Goal: Information Seeking & Learning: Learn about a topic

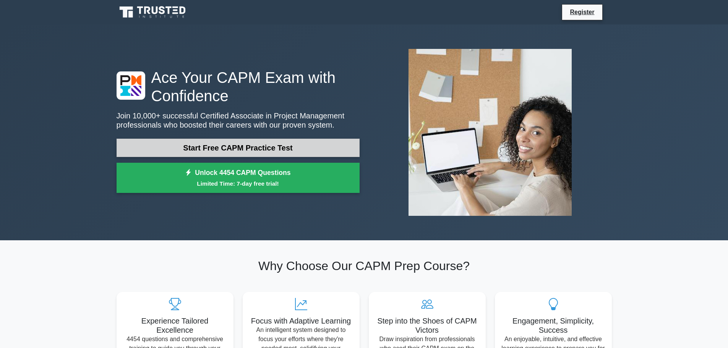
click at [235, 152] on link "Start Free CAPM Practice Test" at bounding box center [238, 148] width 243 height 18
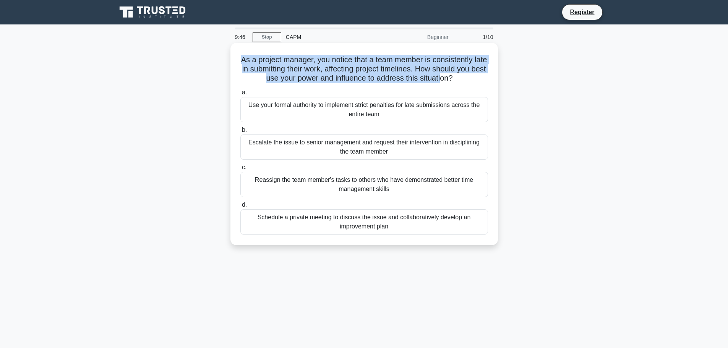
drag, startPoint x: 245, startPoint y: 59, endPoint x: 457, endPoint y: 80, distance: 213.1
click at [457, 80] on h5 "As a project manager, you notice that a team member is consistently late in sub…" at bounding box center [364, 69] width 249 height 28
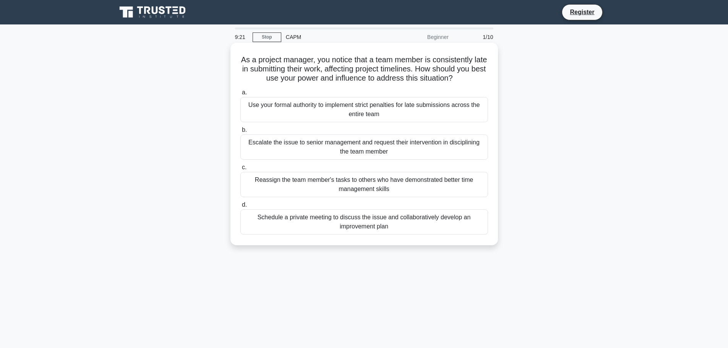
click at [309, 223] on div "Schedule a private meeting to discuss the issue and collaboratively develop an …" at bounding box center [364, 221] width 248 height 25
click at [240, 207] on input "d. Schedule a private meeting to discuss the issue and collaboratively develop …" at bounding box center [240, 204] width 0 height 5
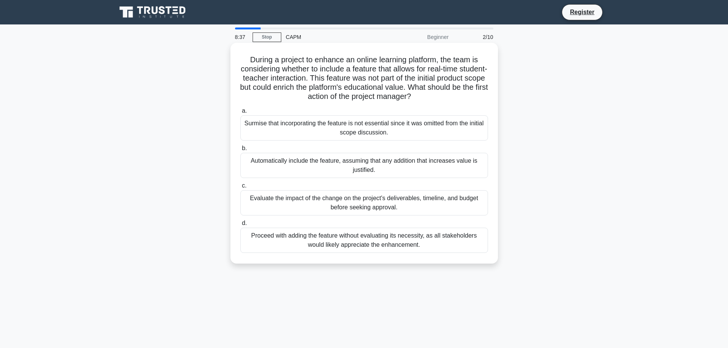
click at [335, 212] on div "Evaluate the impact of the change on the project's deliverables, timeline, and …" at bounding box center [364, 202] width 248 height 25
click at [240, 188] on input "c. Evaluate the impact of the change on the project's deliverables, timeline, a…" at bounding box center [240, 185] width 0 height 5
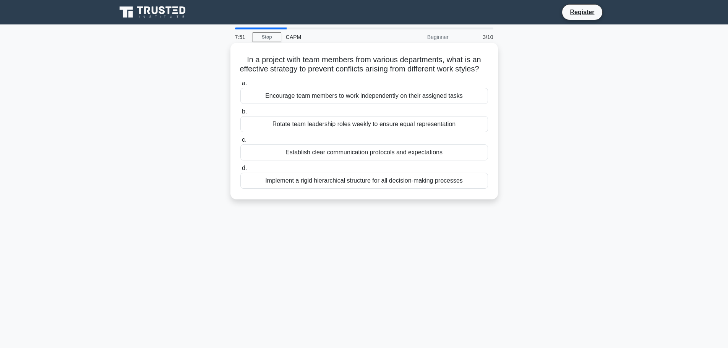
click at [288, 160] on div "Establish clear communication protocols and expectations" at bounding box center [364, 152] width 248 height 16
click at [240, 142] on input "c. Establish clear communication protocols and expectations" at bounding box center [240, 140] width 0 height 5
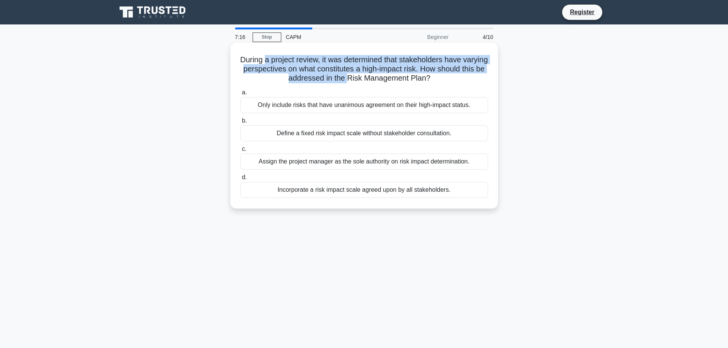
drag, startPoint x: 287, startPoint y: 62, endPoint x: 373, endPoint y: 75, distance: 86.9
click at [373, 75] on h5 "During a project review, it was determined that stakeholders have varying persp…" at bounding box center [364, 69] width 249 height 28
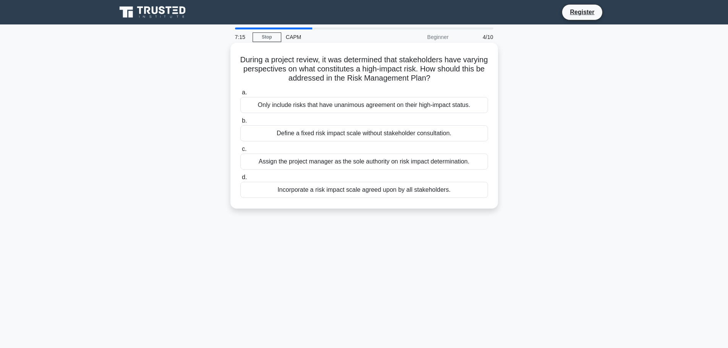
click at [298, 189] on div "Incorporate a risk impact scale agreed upon by all stakeholders." at bounding box center [364, 190] width 248 height 16
click at [240, 180] on input "d. Incorporate a risk impact scale agreed upon by all stakeholders." at bounding box center [240, 177] width 0 height 5
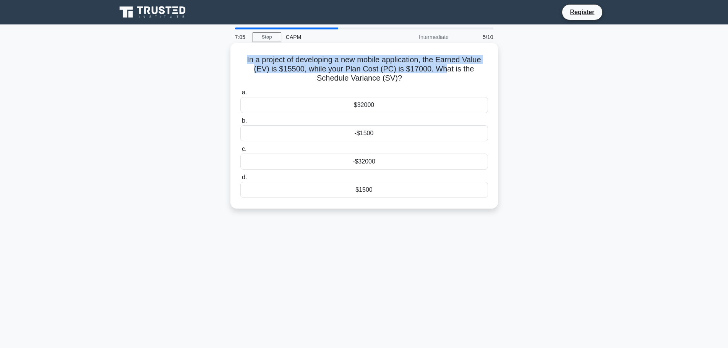
drag, startPoint x: 243, startPoint y: 60, endPoint x: 426, endPoint y: 73, distance: 183.1
click at [426, 73] on h5 "In a project of developing a new mobile application, the Earned Value (EV) is $…" at bounding box center [364, 69] width 249 height 28
click at [404, 73] on h5 "In a project of developing a new mobile application, the Earned Value (EV) is $…" at bounding box center [364, 69] width 249 height 28
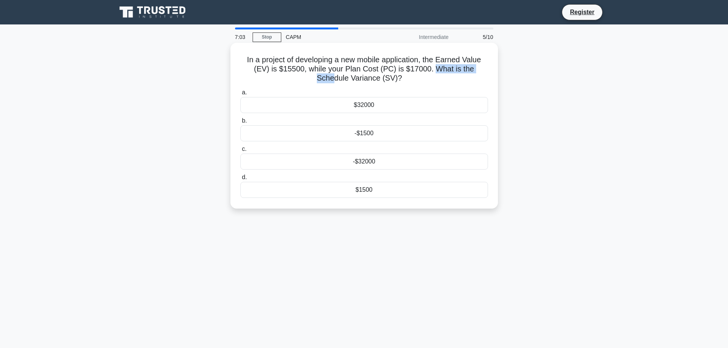
drag, startPoint x: 416, startPoint y: 68, endPoint x: 474, endPoint y: 71, distance: 57.4
click at [474, 71] on h5 "In a project of developing a new mobile application, the Earned Value (EV) is $…" at bounding box center [364, 69] width 249 height 28
click at [367, 68] on h5 "In a project of developing a new mobile application, the Earned Value (EV) is $…" at bounding box center [364, 69] width 249 height 28
click at [359, 136] on div "-$1500" at bounding box center [364, 133] width 248 height 16
click at [240, 123] on input "b. -$1500" at bounding box center [240, 120] width 0 height 5
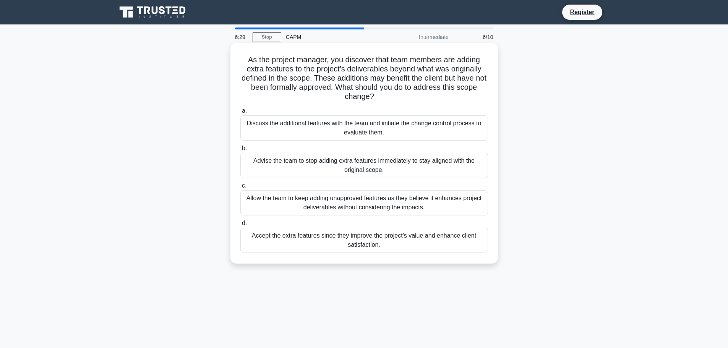
drag, startPoint x: 246, startPoint y: 62, endPoint x: 376, endPoint y: 96, distance: 135.2
click at [376, 96] on h5 "As the project manager, you discover that team members are adding extra feature…" at bounding box center [364, 78] width 249 height 47
click at [319, 80] on h5 "As the project manager, you discover that team members are adding extra feature…" at bounding box center [364, 78] width 249 height 47
click at [320, 81] on h5 "As the project manager, you discover that team members are adding extra feature…" at bounding box center [364, 78] width 249 height 47
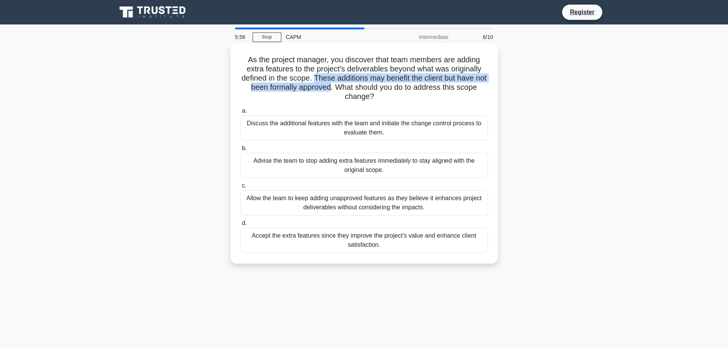
drag, startPoint x: 318, startPoint y: 79, endPoint x: 338, endPoint y: 86, distance: 20.7
click at [338, 86] on h5 "As the project manager, you discover that team members are adding extra feature…" at bounding box center [364, 78] width 249 height 47
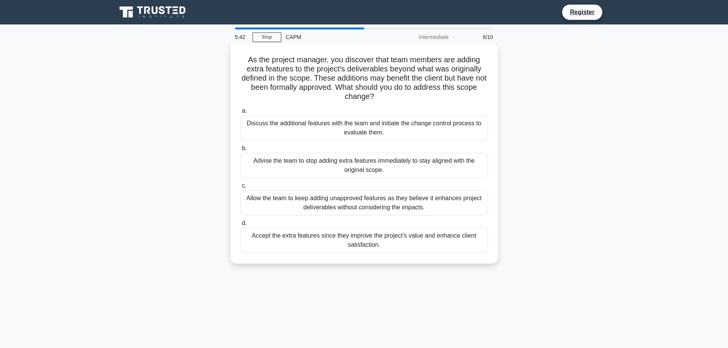
click at [353, 129] on div "Discuss the additional features with the team and initiate the change control p…" at bounding box center [364, 127] width 248 height 25
click at [240, 113] on input "a. Discuss the additional features with the team and initiate the change contro…" at bounding box center [240, 110] width 0 height 5
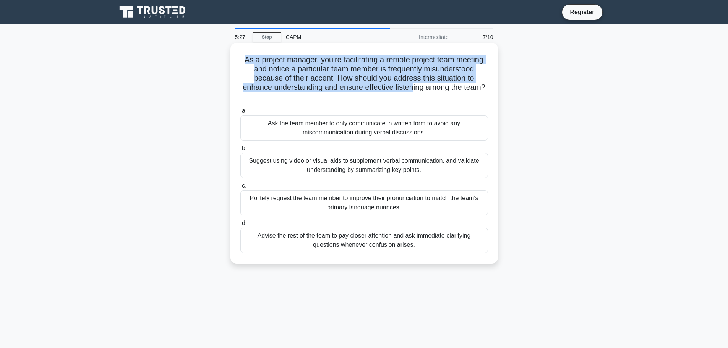
drag, startPoint x: 241, startPoint y: 58, endPoint x: 413, endPoint y: 88, distance: 174.5
click at [413, 88] on h5 "As a project manager, you're facilitating a remote project team meeting and not…" at bounding box center [364, 78] width 249 height 47
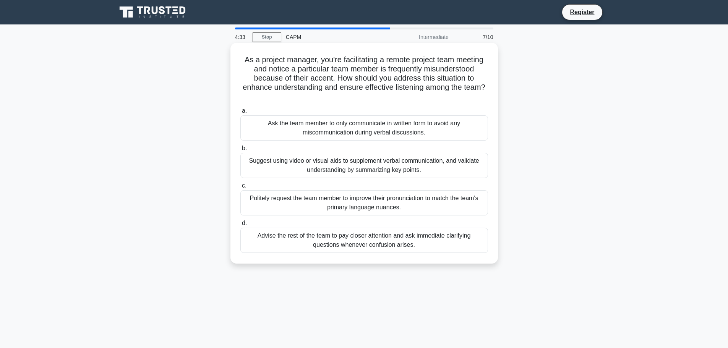
click at [323, 207] on div "Politely request the team member to improve their pronunciation to match the te…" at bounding box center [364, 202] width 248 height 25
click at [240, 188] on input "c. Politely request the team member to improve their pronunciation to match the…" at bounding box center [240, 185] width 0 height 5
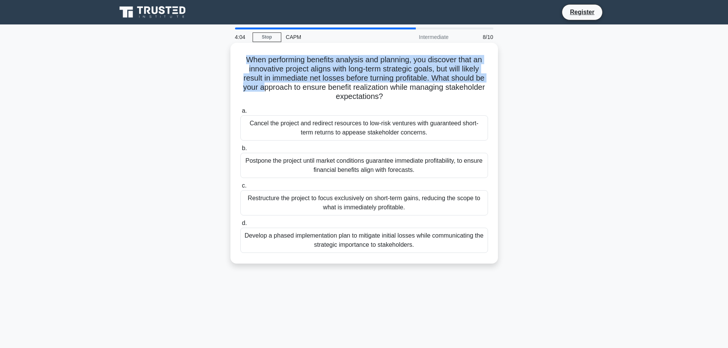
drag, startPoint x: 241, startPoint y: 61, endPoint x: 285, endPoint y: 85, distance: 49.9
click at [285, 84] on h5 "When performing benefits analysis and planning, you discover that an innovative…" at bounding box center [364, 78] width 249 height 47
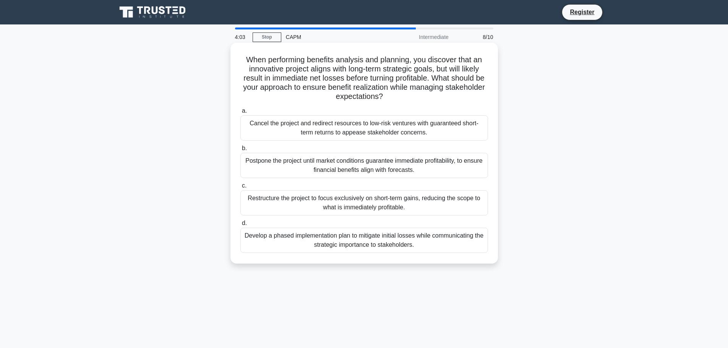
click at [298, 90] on h5 "When performing benefits analysis and planning, you discover that an innovative…" at bounding box center [364, 78] width 249 height 47
drag, startPoint x: 343, startPoint y: 90, endPoint x: 463, endPoint y: 91, distance: 120.7
click at [463, 91] on h5 "When performing benefits analysis and planning, you discover that an innovative…" at bounding box center [364, 78] width 249 height 47
click at [401, 94] on h5 "When performing benefits analysis and planning, you discover that an innovative…" at bounding box center [364, 78] width 249 height 47
click at [359, 134] on div "Cancel the project and redirect resources to low-risk ventures with guaranteed …" at bounding box center [364, 127] width 248 height 25
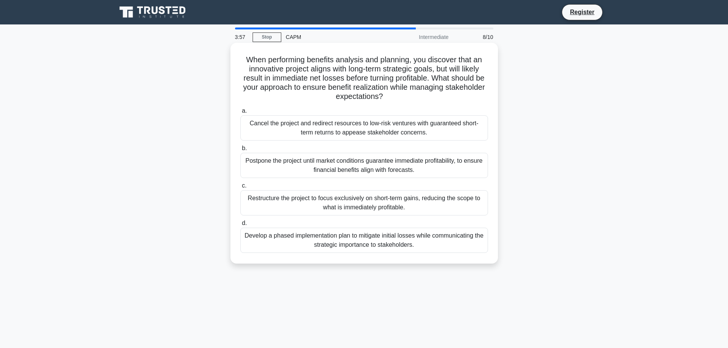
click at [240, 113] on input "a. Cancel the project and redirect resources to low-risk ventures with guarante…" at bounding box center [240, 110] width 0 height 5
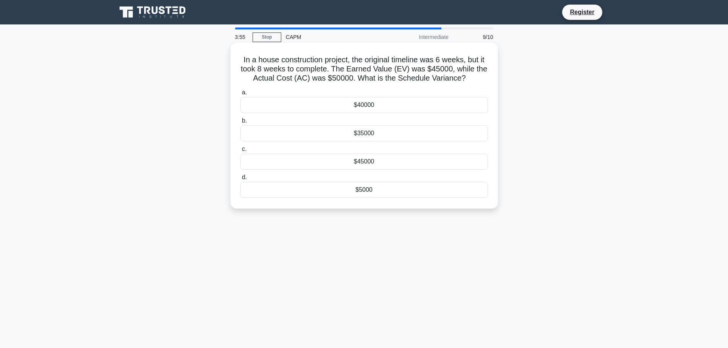
click at [356, 157] on div "$45000" at bounding box center [364, 162] width 248 height 16
click at [240, 152] on input "c. $45000" at bounding box center [240, 149] width 0 height 5
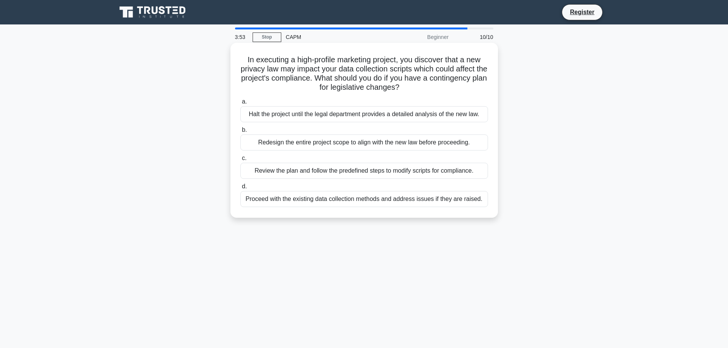
click at [331, 129] on label "b. Redesign the entire project scope to align with the new law before proceedin…" at bounding box center [364, 137] width 248 height 25
click at [240, 129] on input "b. Redesign the entire project scope to align with the new law before proceedin…" at bounding box center [240, 130] width 0 height 5
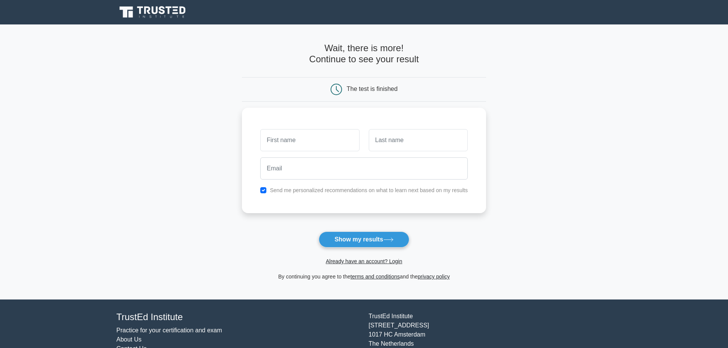
click at [494, 142] on main "Wait, there is more! Continue to see your result The test is finished and the" at bounding box center [364, 161] width 728 height 275
click at [321, 142] on input "text" at bounding box center [309, 138] width 99 height 22
type input "سيسشي"
drag, startPoint x: 306, startPoint y: 136, endPoint x: 301, endPoint y: 138, distance: 5.3
click at [298, 136] on input "سيسشي" at bounding box center [309, 138] width 99 height 22
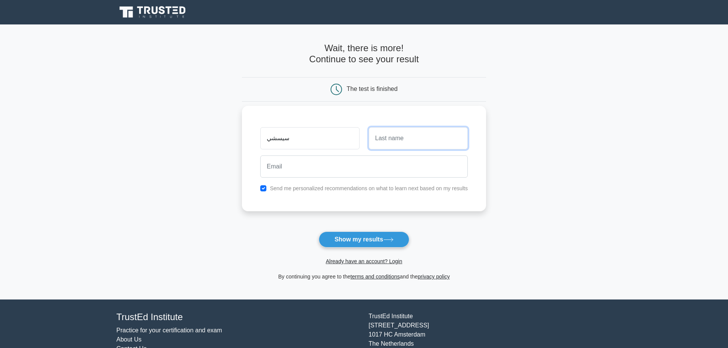
click at [385, 142] on input "text" at bounding box center [418, 138] width 99 height 22
type input "sdadsad"
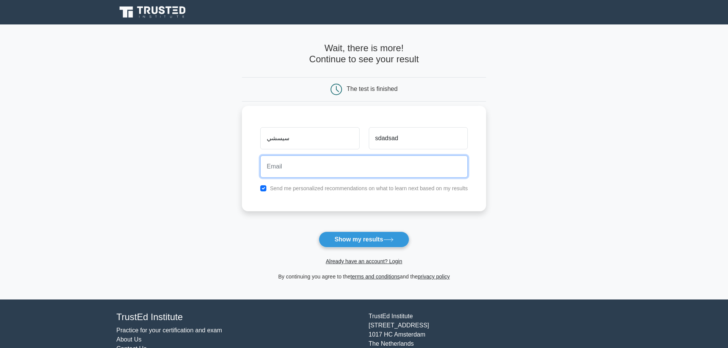
click at [333, 162] on input "email" at bounding box center [363, 166] width 207 height 22
type input "slomksa312@gmail.com"
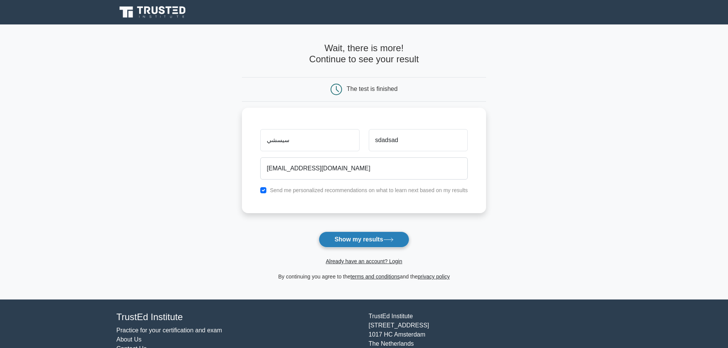
click at [390, 240] on icon at bounding box center [388, 239] width 9 height 3
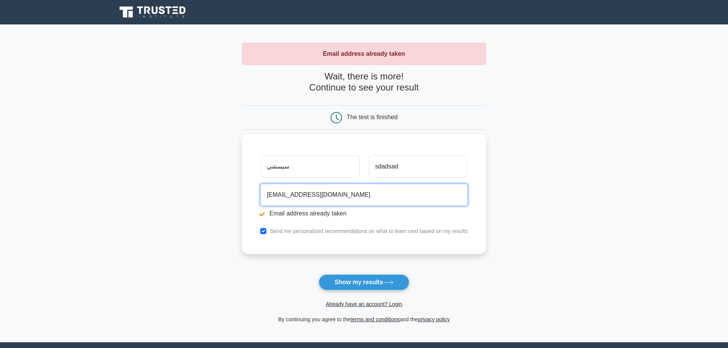
click at [302, 194] on input "slomksa312@gmail.com" at bounding box center [363, 195] width 207 height 22
click at [299, 194] on input "slomksa312@gmail.com" at bounding box center [363, 195] width 207 height 22
type input "slomksa132@gmail.com"
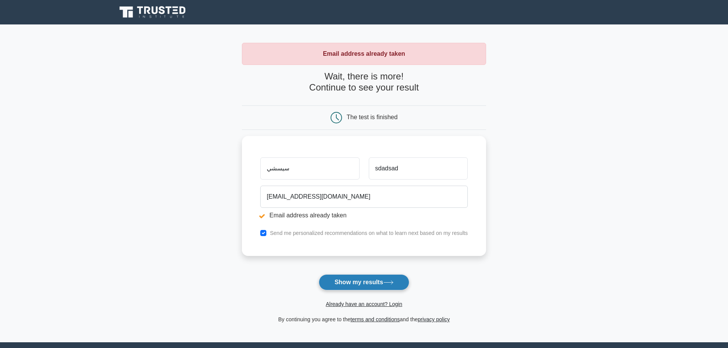
click at [362, 274] on button "Show my results" at bounding box center [364, 282] width 90 height 16
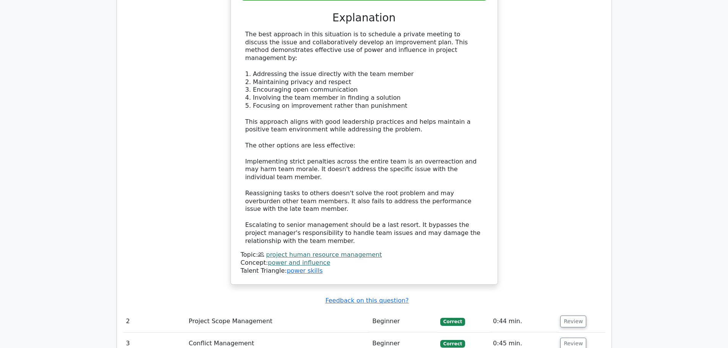
scroll to position [955, 0]
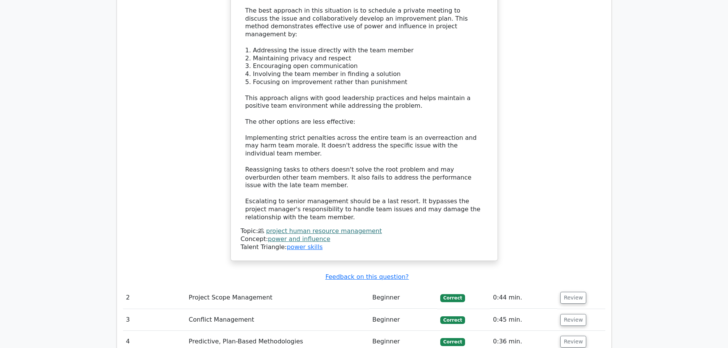
drag, startPoint x: 187, startPoint y: 259, endPoint x: 475, endPoint y: 265, distance: 288.1
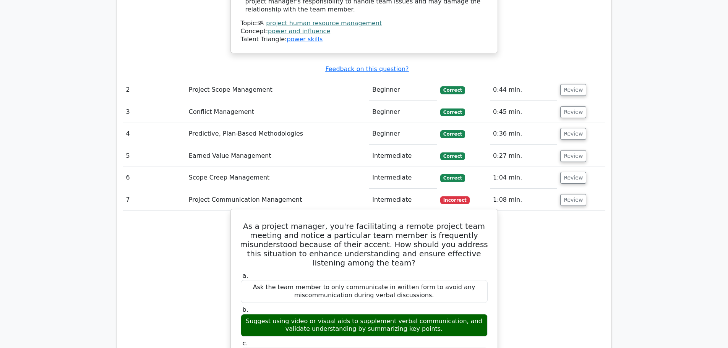
scroll to position [1108, 0]
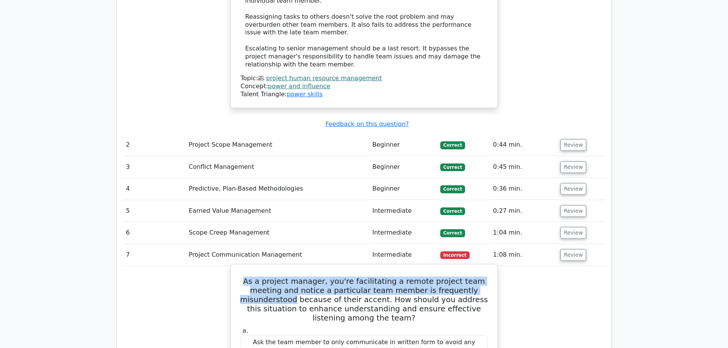
drag, startPoint x: 241, startPoint y: 112, endPoint x: 489, endPoint y: 117, distance: 247.6
click at [265, 277] on h5 "As a project manager, you're facilitating a remote project team meeting and not…" at bounding box center [364, 300] width 248 height 46
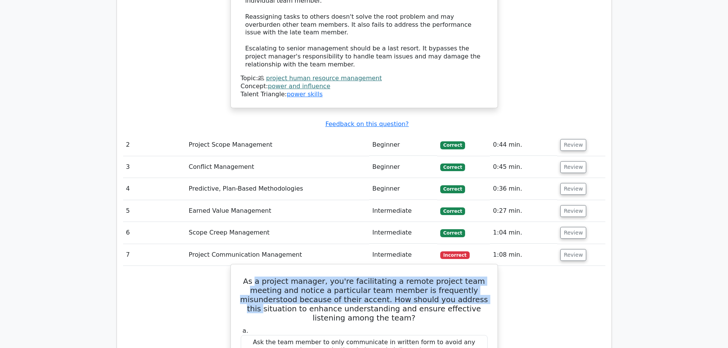
drag, startPoint x: 250, startPoint y: 112, endPoint x: 437, endPoint y: 127, distance: 187.8
click at [437, 277] on h5 "As a project manager, you're facilitating a remote project team meeting and not…" at bounding box center [364, 300] width 248 height 46
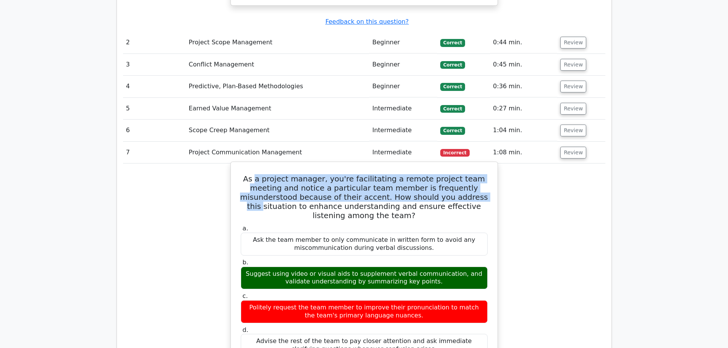
scroll to position [1184, 0]
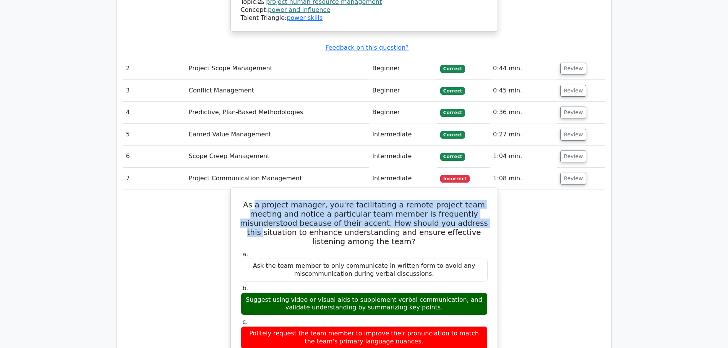
drag, startPoint x: 248, startPoint y: 132, endPoint x: 302, endPoint y: 139, distance: 54.8
click at [298, 293] on div "Suggest using video or visual aids to supplement verbal communication, and vali…" at bounding box center [364, 304] width 247 height 23
click at [305, 293] on div "Suggest using video or visual aids to supplement verbal communication, and vali…" at bounding box center [364, 304] width 247 height 23
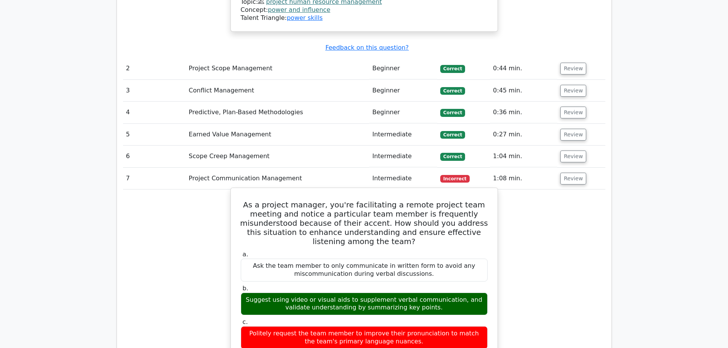
click at [294, 318] on label "c. Politely request the team member to improve their pronunciation to match the…" at bounding box center [364, 333] width 247 height 31
click at [295, 326] on div "Politely request the team member to improve their pronunciation to match the te…" at bounding box center [364, 337] width 247 height 23
click at [297, 326] on div "Politely request the team member to improve their pronunciation to match the te…" at bounding box center [364, 337] width 247 height 23
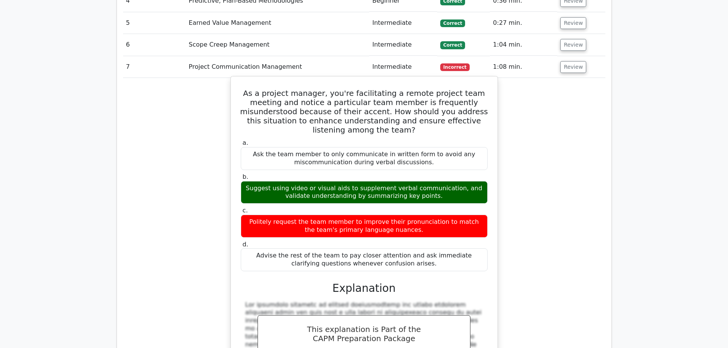
scroll to position [1299, 0]
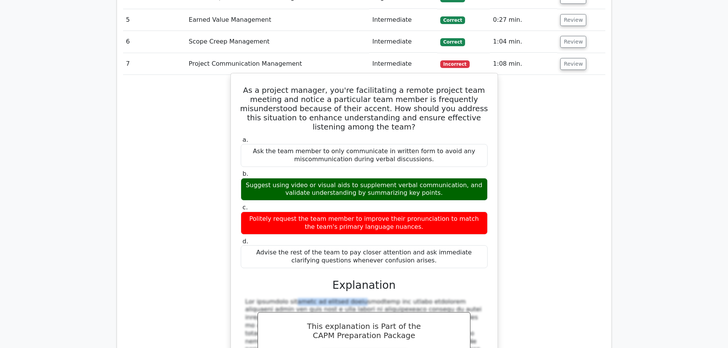
drag, startPoint x: 246, startPoint y: 196, endPoint x: 310, endPoint y: 199, distance: 64.6
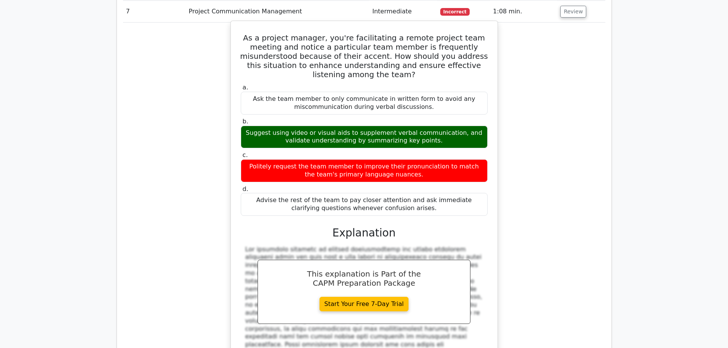
scroll to position [1375, 0]
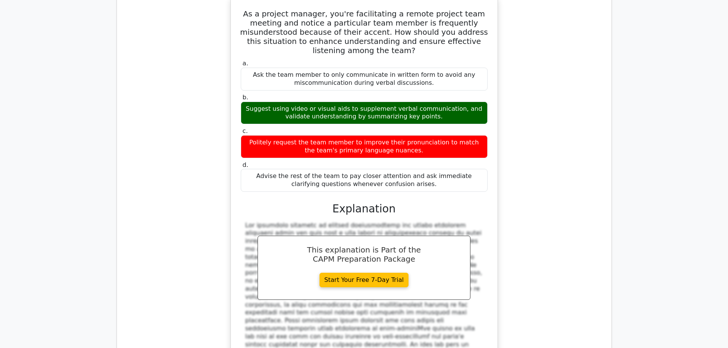
click at [335, 222] on div at bounding box center [364, 301] width 238 height 159
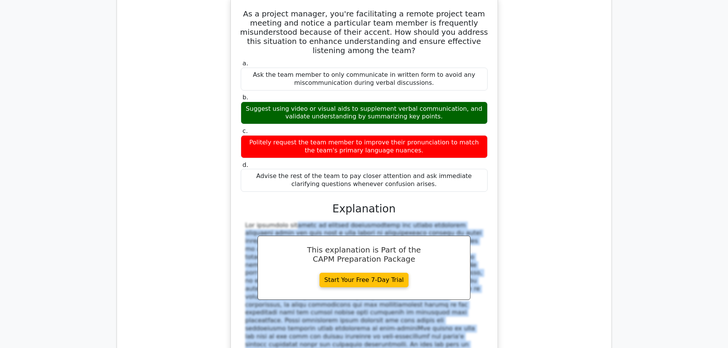
click at [335, 222] on div at bounding box center [364, 301] width 238 height 159
click at [314, 244] on div at bounding box center [364, 301] width 238 height 159
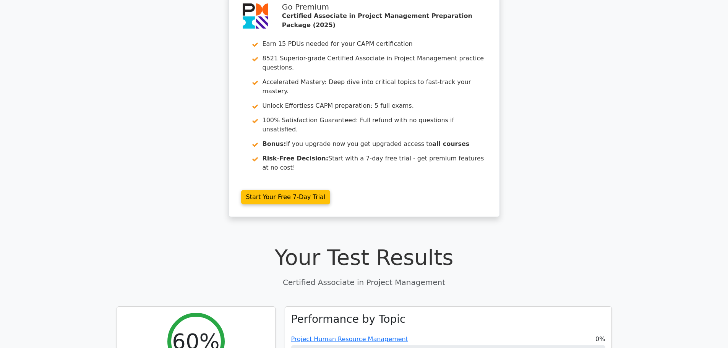
scroll to position [0, 0]
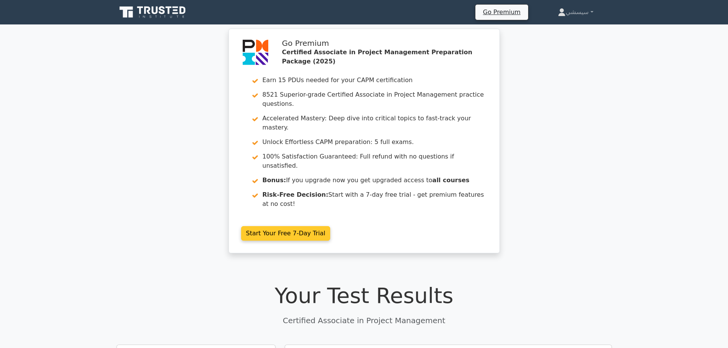
click at [288, 226] on link "Start Your Free 7-Day Trial" at bounding box center [285, 233] width 89 height 15
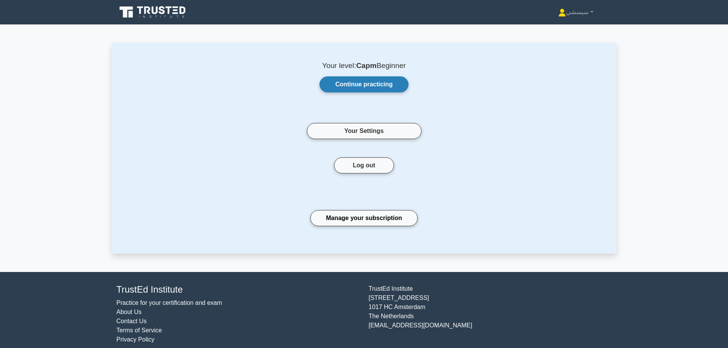
click at [367, 79] on link "Continue practicing" at bounding box center [363, 84] width 89 height 16
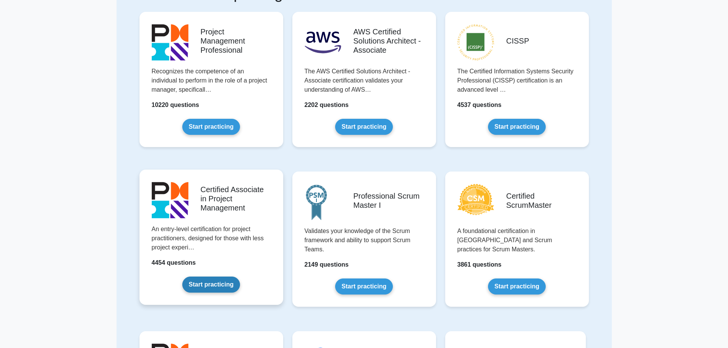
scroll to position [76, 0]
click at [231, 277] on link "Start practicing" at bounding box center [211, 285] width 58 height 16
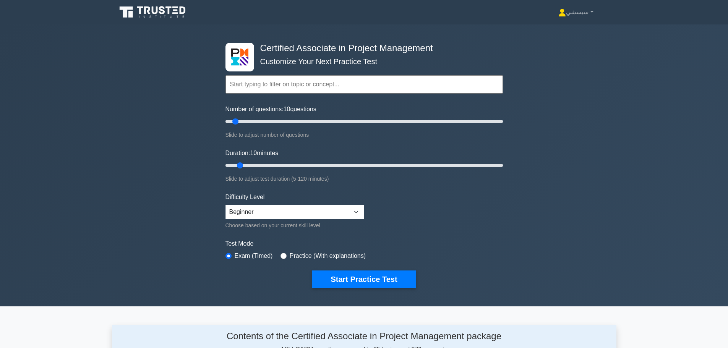
click at [330, 89] on input "text" at bounding box center [363, 84] width 277 height 18
click at [296, 210] on select "Beginner Intermediate Expert" at bounding box center [294, 212] width 139 height 15
click at [385, 221] on form "Topics Project Scope Management Project Time Management Project Cost Management…" at bounding box center [363, 170] width 277 height 236
click at [280, 254] on input "radio" at bounding box center [283, 256] width 6 height 6
radio input "true"
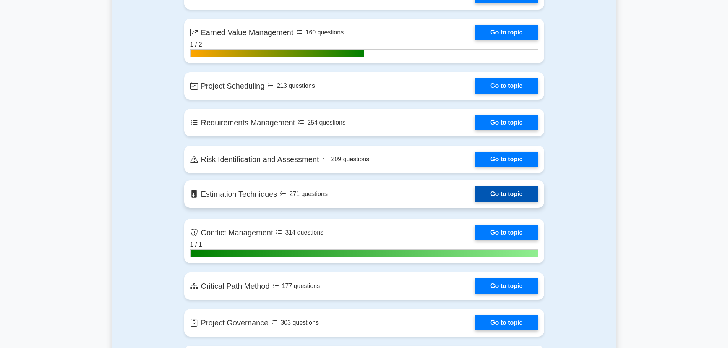
scroll to position [993, 0]
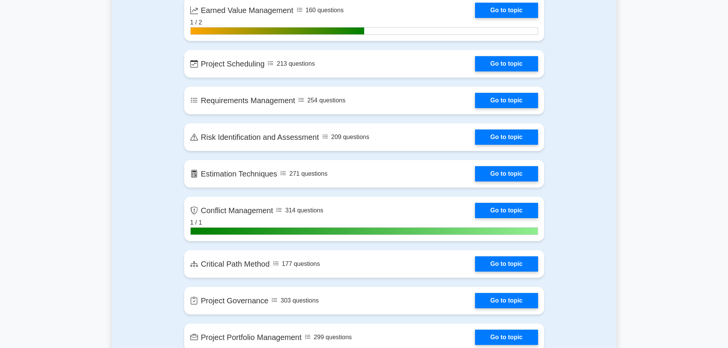
drag, startPoint x: 338, startPoint y: 225, endPoint x: 602, endPoint y: 233, distance: 264.1
click at [603, 233] on div "Contents of the Certified Associate in Project Management package 4454 CAPM que…" at bounding box center [364, 76] width 504 height 1489
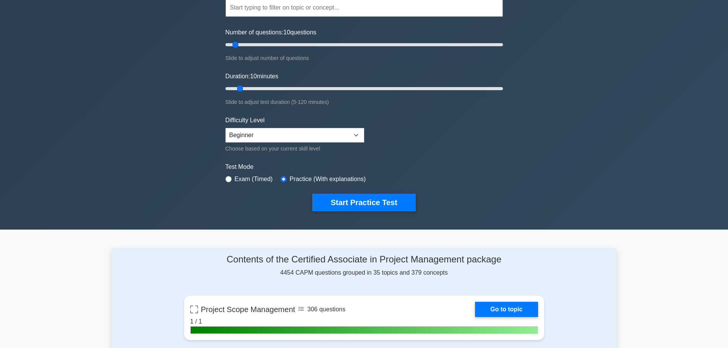
scroll to position [76, 0]
click at [249, 178] on label "Exam (Timed)" at bounding box center [254, 179] width 38 height 9
click at [241, 180] on label "Exam (Timed)" at bounding box center [254, 179] width 38 height 9
click at [226, 180] on input "radio" at bounding box center [228, 179] width 6 height 6
radio input "true"
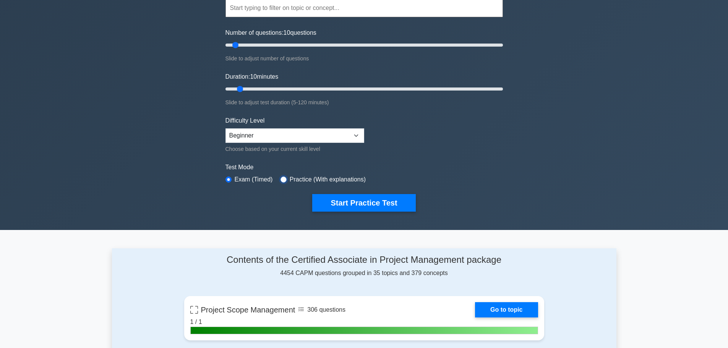
click at [281, 181] on input "radio" at bounding box center [283, 179] width 6 height 6
radio input "true"
click at [317, 138] on select "Beginner Intermediate Expert" at bounding box center [294, 135] width 139 height 15
click at [225, 128] on select "Beginner Intermediate Expert" at bounding box center [294, 135] width 139 height 15
click at [303, 140] on select "Beginner Intermediate Expert" at bounding box center [294, 135] width 139 height 15
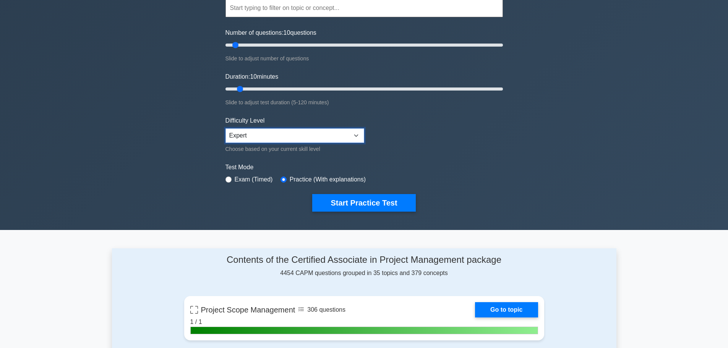
select select "intermediate"
click at [225, 128] on select "Beginner Intermediate Expert" at bounding box center [294, 135] width 139 height 15
click at [416, 147] on form "Topics Project Scope Management Project Time Management Project Cost Management…" at bounding box center [363, 94] width 277 height 236
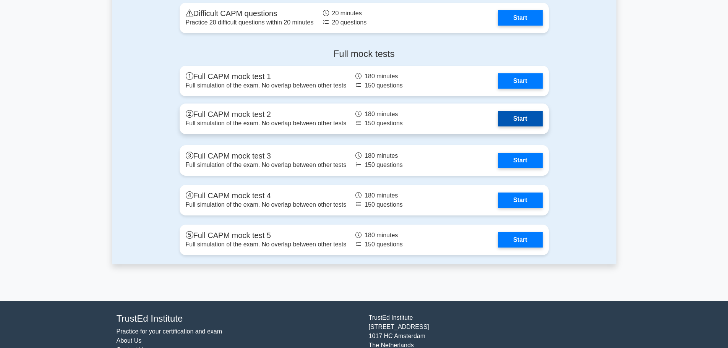
scroll to position [1872, 0]
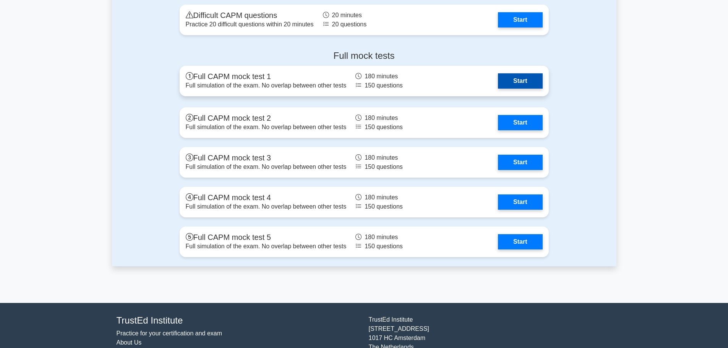
click at [511, 81] on link "Start" at bounding box center [520, 80] width 44 height 15
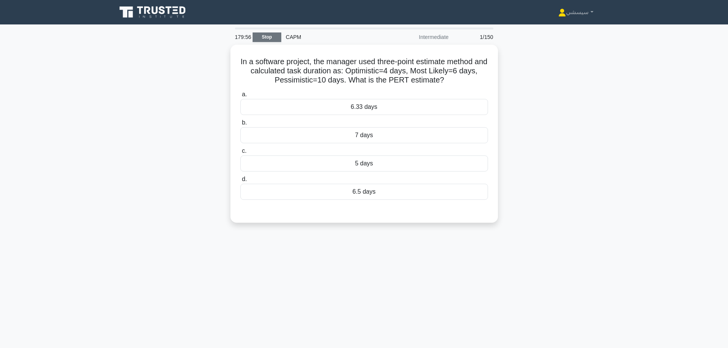
click at [271, 37] on link "Stop" at bounding box center [266, 37] width 29 height 10
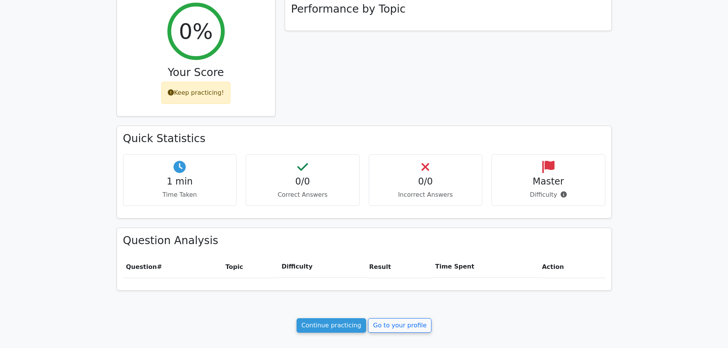
scroll to position [153, 0]
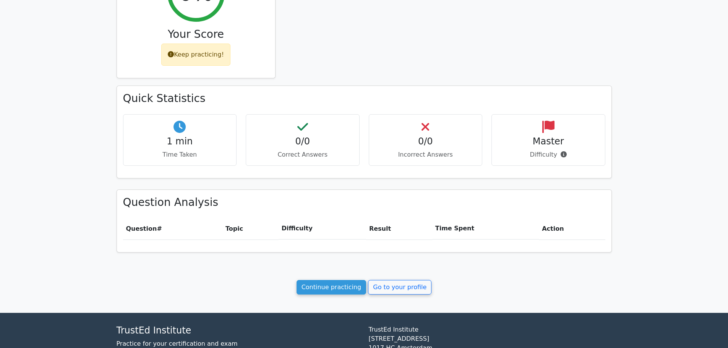
drag, startPoint x: 539, startPoint y: 149, endPoint x: 536, endPoint y: 150, distance: 3.9
click at [539, 150] on div "Master Difficulty" at bounding box center [548, 140] width 114 height 52
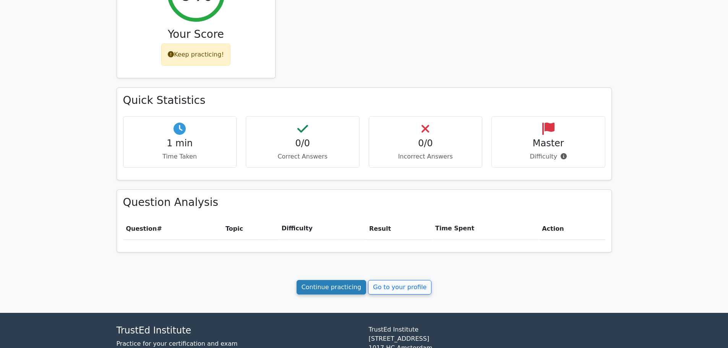
click at [345, 290] on link "Continue practicing" at bounding box center [331, 287] width 70 height 15
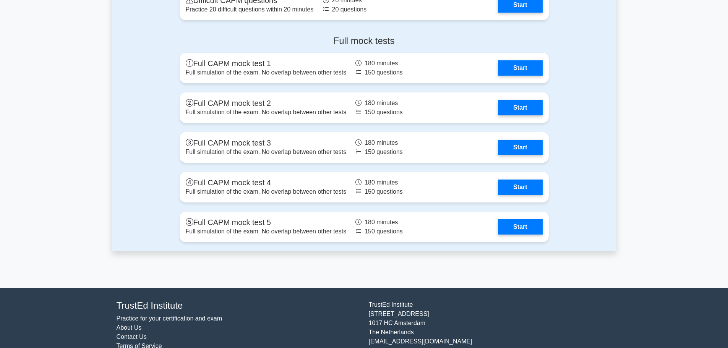
scroll to position [1910, 0]
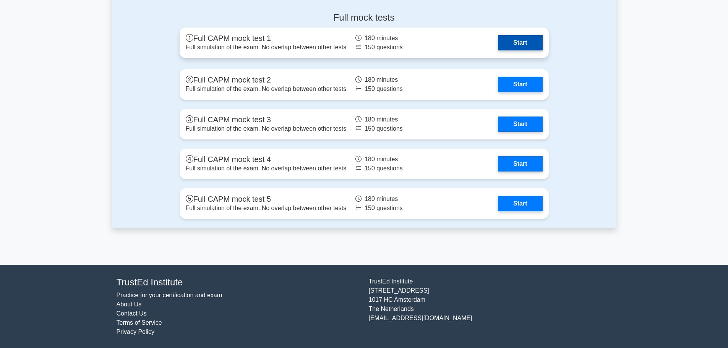
click at [523, 50] on link "Start" at bounding box center [520, 42] width 44 height 15
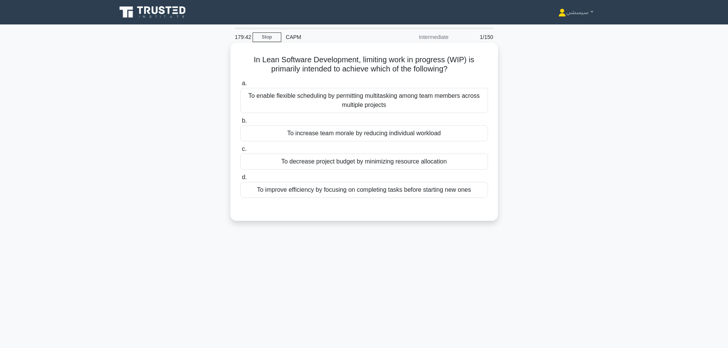
click at [292, 130] on div "To increase team morale by reducing individual workload" at bounding box center [364, 133] width 248 height 16
click at [240, 123] on input "b. To increase team morale by reducing individual workload" at bounding box center [240, 120] width 0 height 5
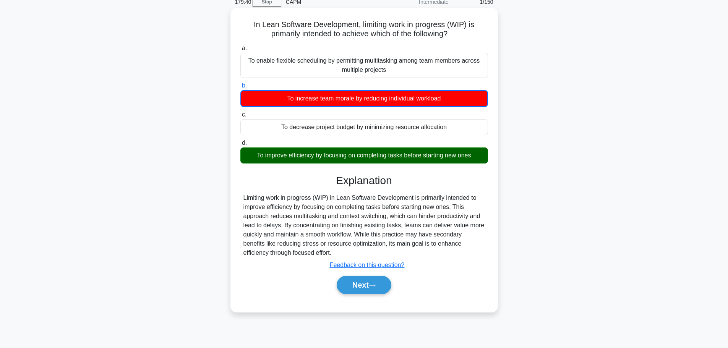
scroll to position [38, 0]
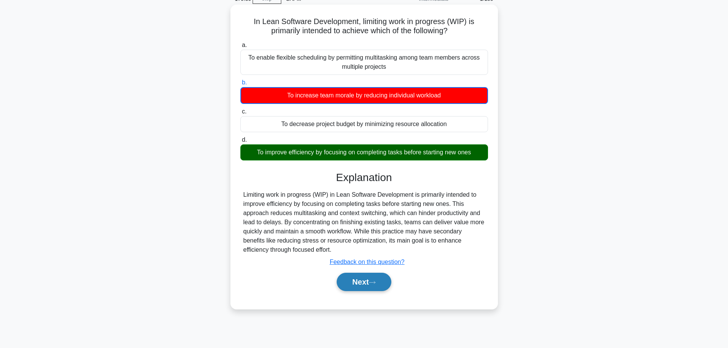
click at [364, 288] on button "Next" at bounding box center [364, 282] width 55 height 18
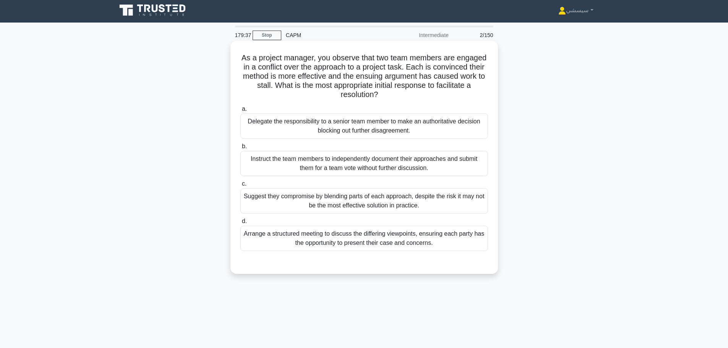
scroll to position [0, 0]
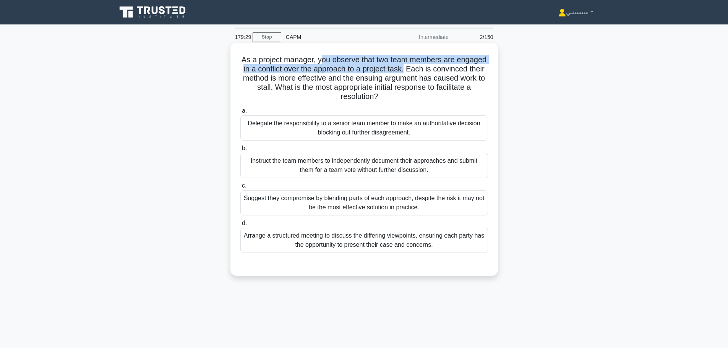
drag, startPoint x: 337, startPoint y: 63, endPoint x: 451, endPoint y: 73, distance: 113.9
click at [451, 73] on h5 "As a project manager, you observe that two team members are engaged in a confli…" at bounding box center [364, 78] width 249 height 47
click at [367, 71] on h5 "As a project manager, you observe that two team members are engaged in a confli…" at bounding box center [364, 78] width 249 height 47
drag, startPoint x: 332, startPoint y: 57, endPoint x: 448, endPoint y: 72, distance: 116.6
click at [448, 72] on h5 "As a project manager, you observe that two team members are engaged in a confli…" at bounding box center [364, 78] width 249 height 47
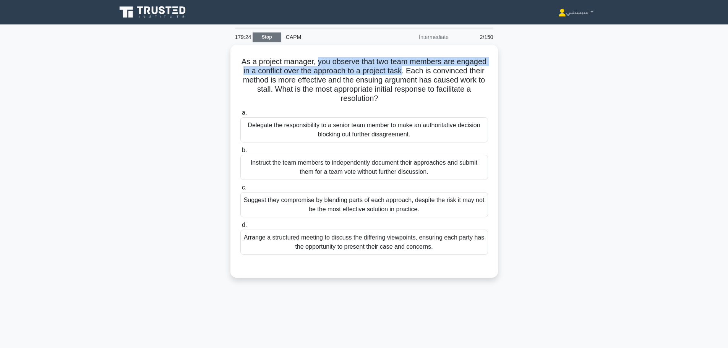
click at [266, 40] on link "Stop" at bounding box center [266, 37] width 29 height 10
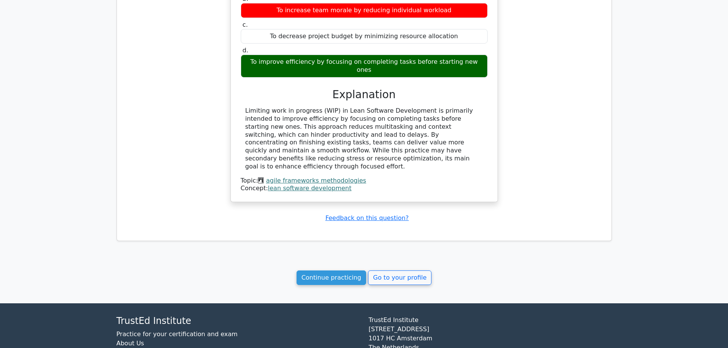
scroll to position [522, 0]
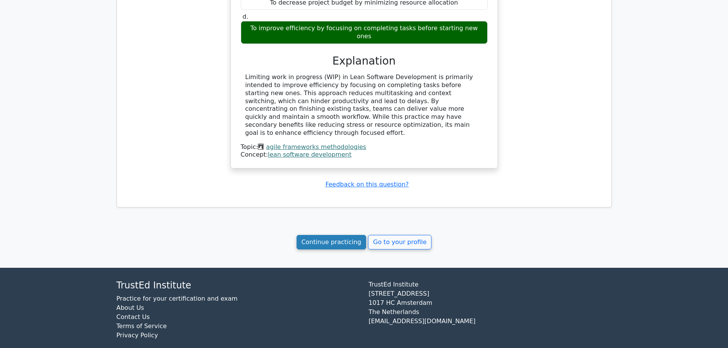
click at [343, 235] on link "Continue practicing" at bounding box center [331, 242] width 70 height 15
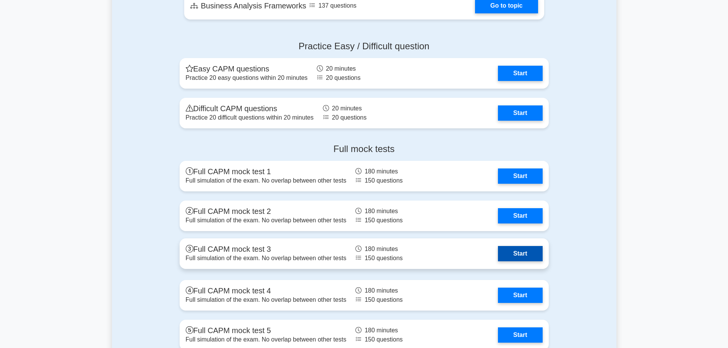
scroll to position [1834, 0]
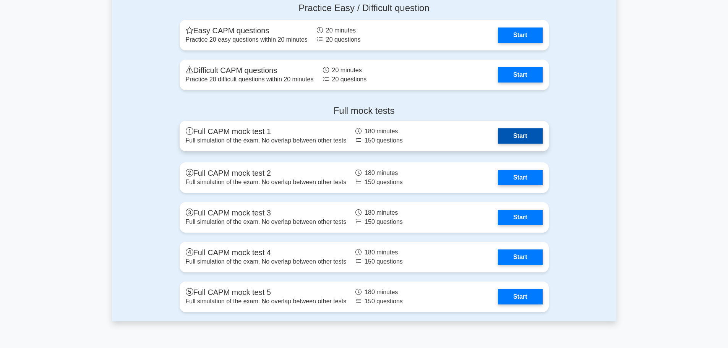
click at [519, 137] on link "Start" at bounding box center [520, 135] width 44 height 15
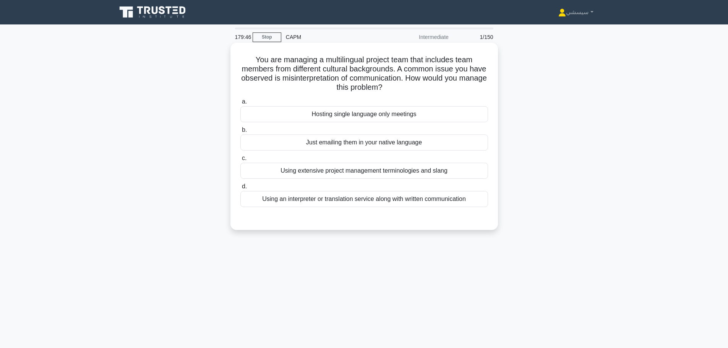
drag, startPoint x: 256, startPoint y: 58, endPoint x: 404, endPoint y: 87, distance: 150.7
click at [404, 87] on h5 "You are managing a multilingual project team that includes team members from di…" at bounding box center [364, 73] width 249 height 37
click at [319, 77] on h5 "You are managing a multilingual project team that includes team members from di…" at bounding box center [364, 73] width 249 height 37
click at [316, 80] on h5 "You are managing a multilingual project team that includes team members from di…" at bounding box center [364, 73] width 249 height 37
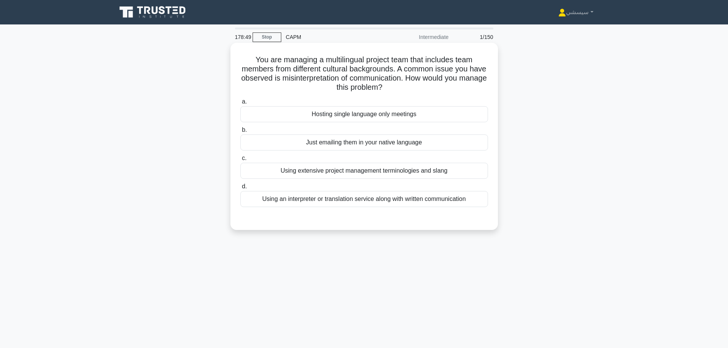
click at [354, 55] on h5 "You are managing a multilingual project team that includes team members from di…" at bounding box center [364, 73] width 249 height 37
copy h5 "multilingual"
click at [361, 115] on div "Hosting single language only meetings" at bounding box center [364, 114] width 248 height 16
click at [240, 104] on input "a. Hosting single language only meetings" at bounding box center [240, 101] width 0 height 5
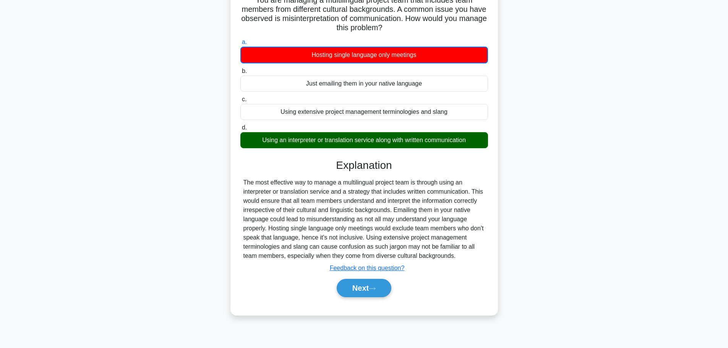
scroll to position [65, 0]
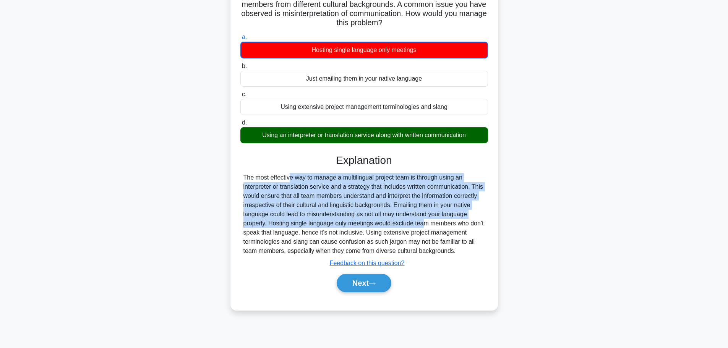
drag, startPoint x: 244, startPoint y: 179, endPoint x: 398, endPoint y: 207, distance: 156.8
click at [382, 218] on div "The most effective way to manage a multilingual project team is through using a…" at bounding box center [363, 214] width 241 height 83
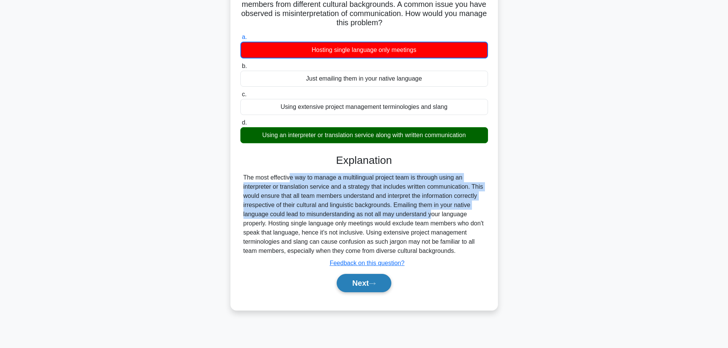
click at [365, 288] on button "Next" at bounding box center [364, 283] width 55 height 18
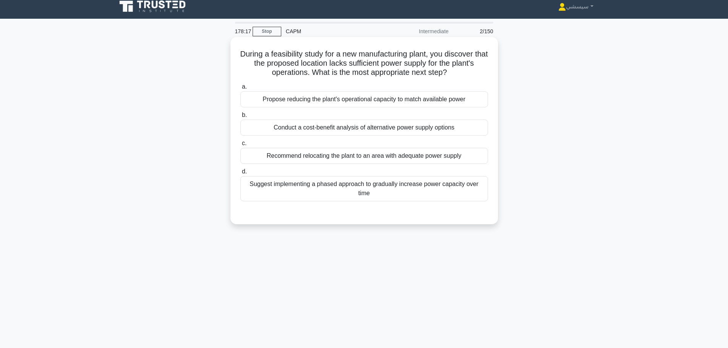
scroll to position [0, 0]
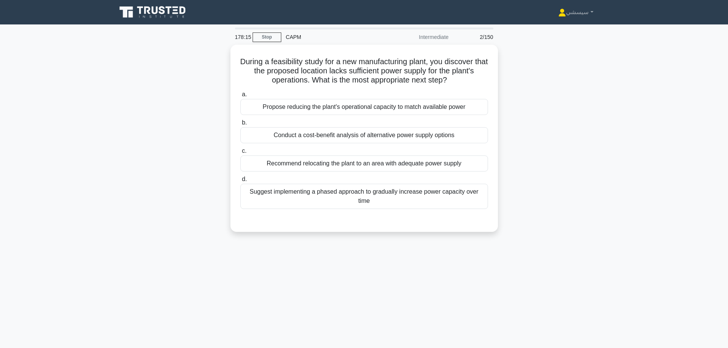
click at [238, 37] on div "178:15" at bounding box center [241, 36] width 22 height 15
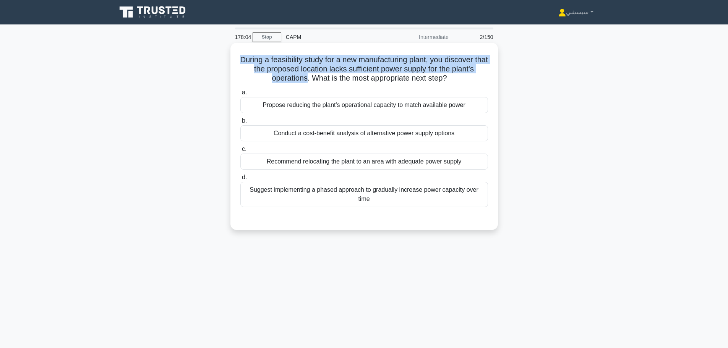
drag, startPoint x: 245, startPoint y: 62, endPoint x: 305, endPoint y: 79, distance: 61.9
click at [305, 79] on h5 "During a feasibility study for a new manufacturing plant, you discover that the…" at bounding box center [364, 69] width 249 height 28
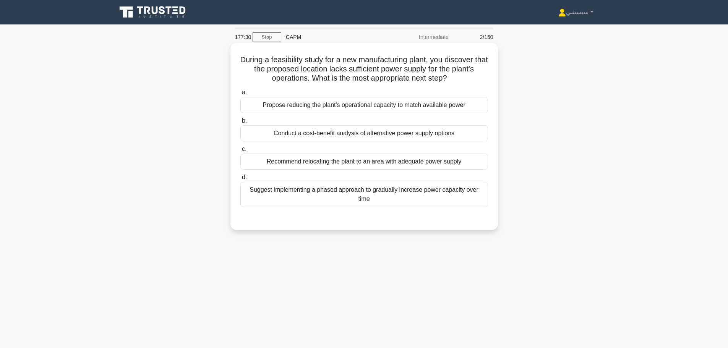
click at [402, 104] on div "Propose reducing the plant's operational capacity to match available power" at bounding box center [364, 105] width 248 height 16
click at [240, 95] on input "a. Propose reducing the plant's operational capacity to match available power" at bounding box center [240, 92] width 0 height 5
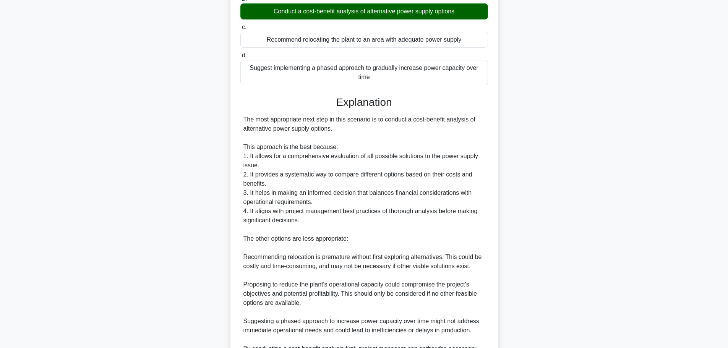
scroll to position [153, 0]
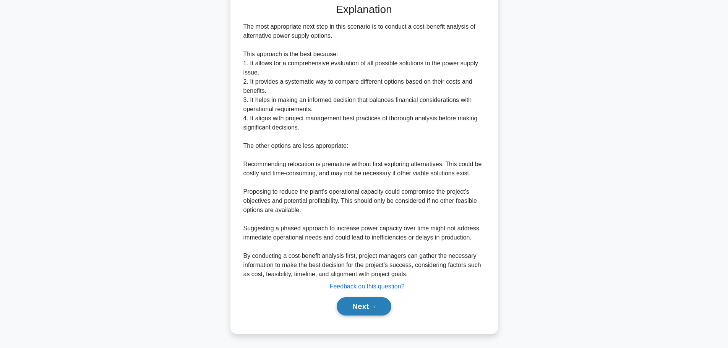
click at [354, 304] on button "Next" at bounding box center [364, 306] width 55 height 18
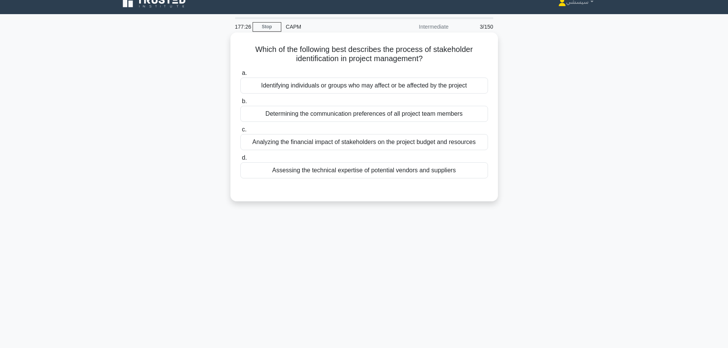
scroll to position [0, 0]
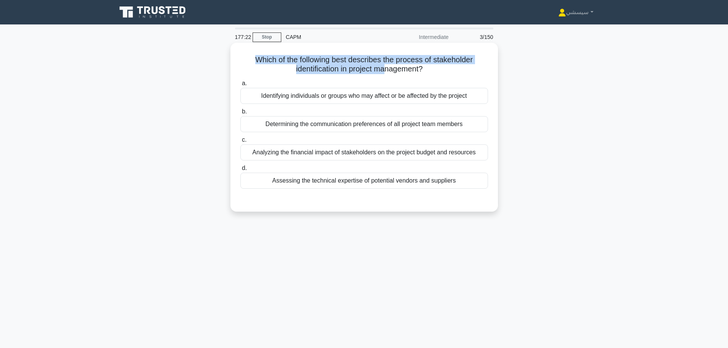
drag, startPoint x: 254, startPoint y: 61, endPoint x: 388, endPoint y: 75, distance: 134.8
click at [388, 75] on div "Which of the following best describes the process of stakeholder identification…" at bounding box center [363, 127] width 261 height 163
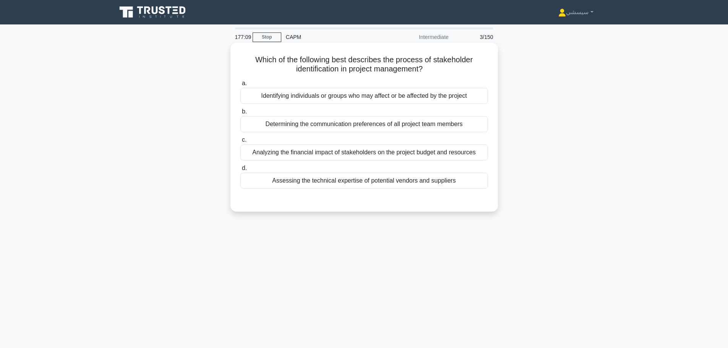
click at [405, 98] on div "Identifying individuals or groups who may affect or be affected by the project" at bounding box center [364, 96] width 248 height 16
click at [240, 86] on input "a. Identifying individuals or groups who may affect or be affected by the proje…" at bounding box center [240, 83] width 0 height 5
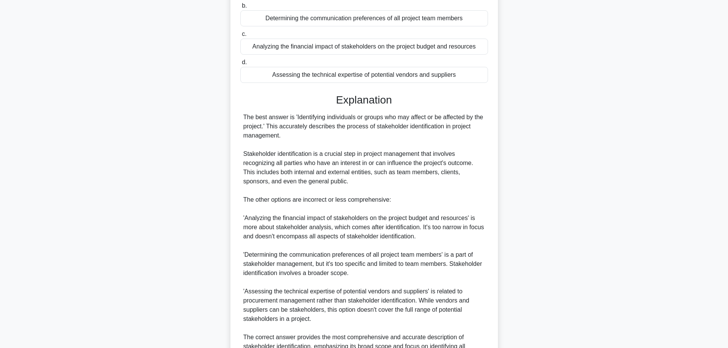
scroll to position [188, 0]
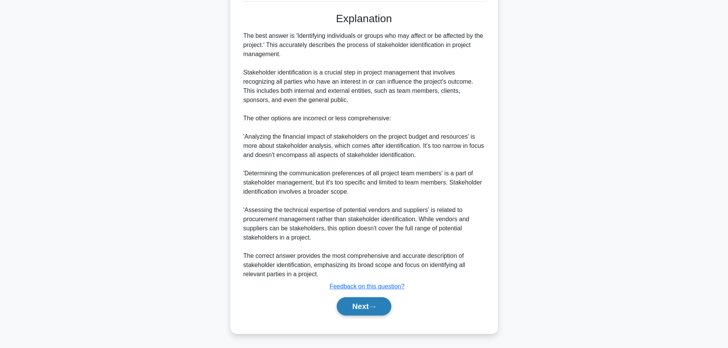
click at [380, 301] on button "Next" at bounding box center [364, 306] width 55 height 18
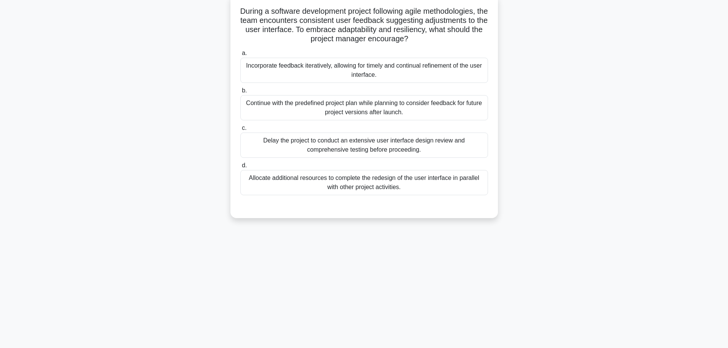
scroll to position [0, 0]
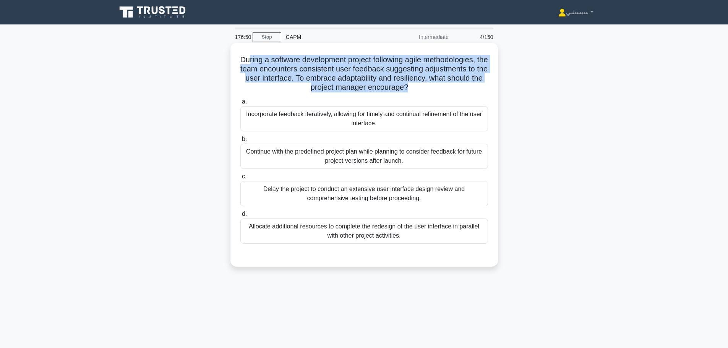
drag, startPoint x: 249, startPoint y: 63, endPoint x: 427, endPoint y: 89, distance: 180.3
click at [427, 89] on h5 "During a software development project following agile methodologies, the team e…" at bounding box center [364, 73] width 249 height 37
copy h5 "ring a software development project following agile methodologies, the team enc…"
click at [451, 120] on div "Incorporate feedback iteratively, allowing for timely and continual refinement …" at bounding box center [364, 118] width 248 height 25
click at [413, 131] on div "Incorporate feedback iteratively, allowing for timely and continual refinement …" at bounding box center [364, 118] width 248 height 25
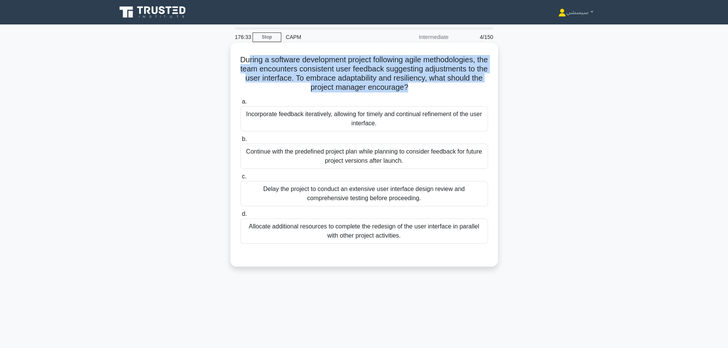
click at [240, 104] on input "a. Incorporate feedback iteratively, allowing for timely and continual refineme…" at bounding box center [240, 101] width 0 height 5
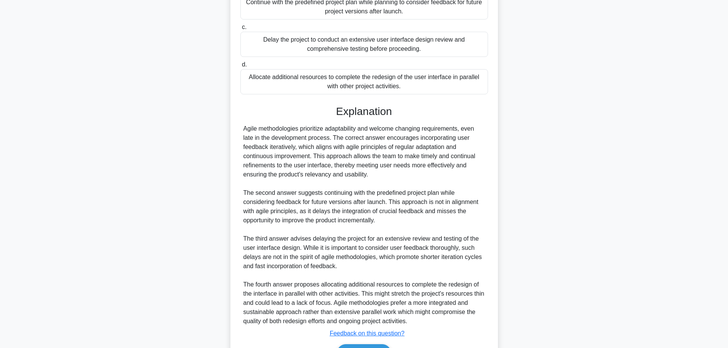
scroll to position [197, 0]
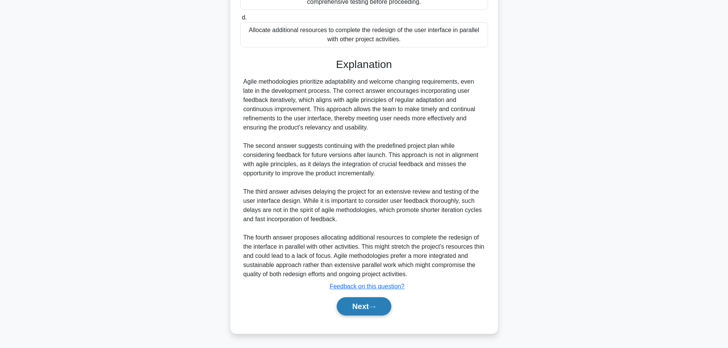
click at [355, 305] on button "Next" at bounding box center [364, 306] width 55 height 18
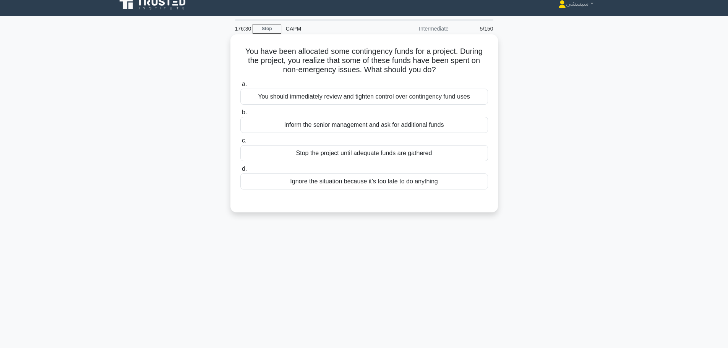
scroll to position [0, 0]
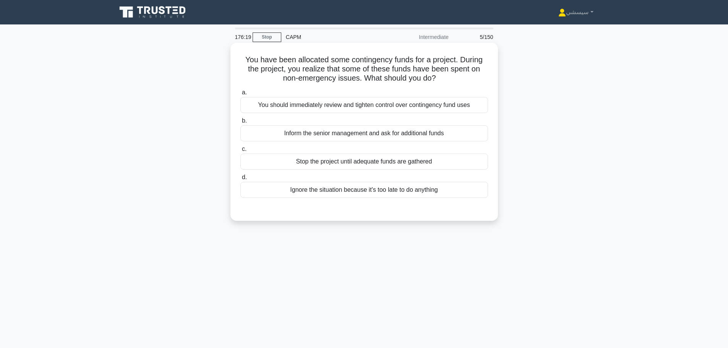
drag, startPoint x: 249, startPoint y: 62, endPoint x: 444, endPoint y: 79, distance: 195.5
click at [444, 79] on h5 "You have been allocated some contingency funds for a project. During the projec…" at bounding box center [364, 69] width 249 height 28
click at [399, 75] on h5 "You have been allocated some contingency funds for a project. During the projec…" at bounding box center [364, 69] width 249 height 28
click at [398, 75] on h5 "You have been allocated some contingency funds for a project. During the projec…" at bounding box center [364, 69] width 249 height 28
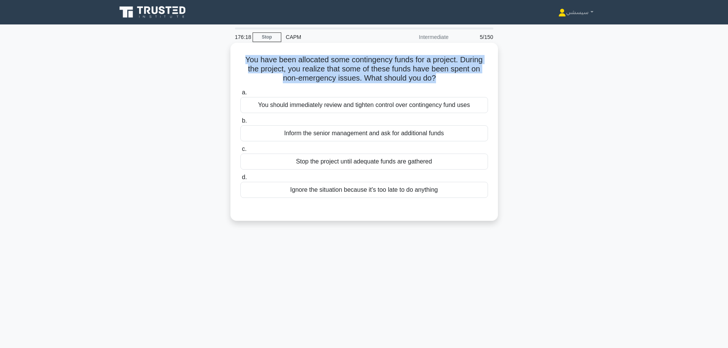
click at [398, 75] on h5 "You have been allocated some contingency funds for a project. During the projec…" at bounding box center [364, 69] width 249 height 28
click at [246, 61] on h5 "You have been allocated some contingency funds for a project. During the projec…" at bounding box center [364, 69] width 249 height 28
